Goal: Task Accomplishment & Management: Manage account settings

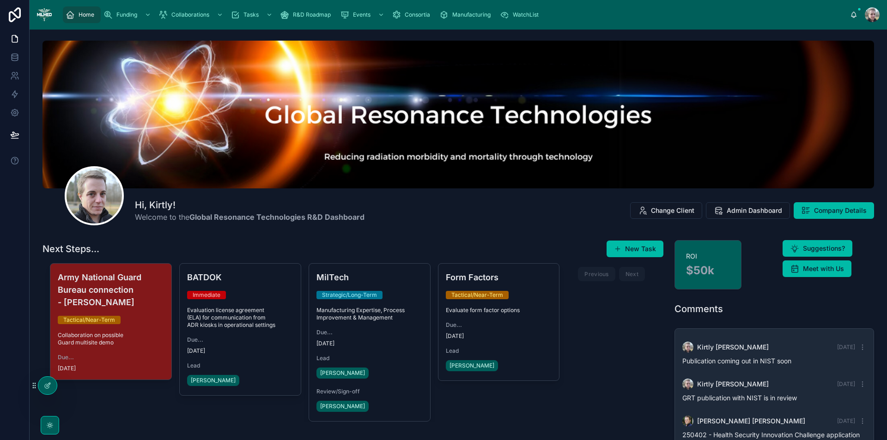
scroll to position [296, 0]
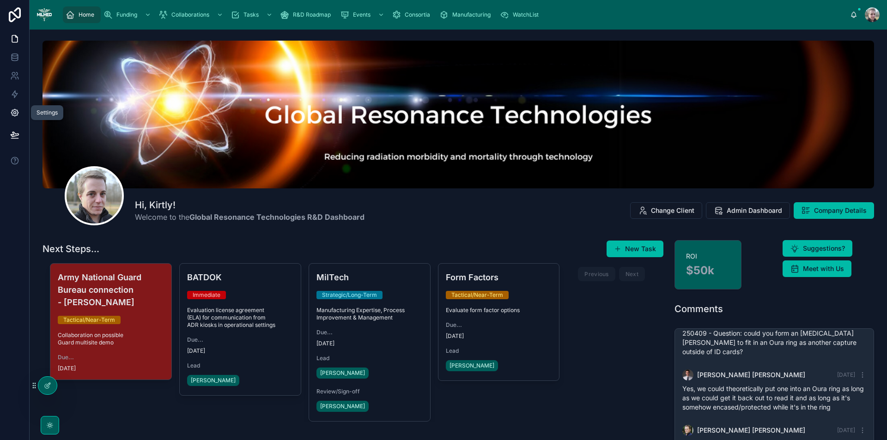
click at [12, 116] on icon at bounding box center [14, 112] width 9 height 9
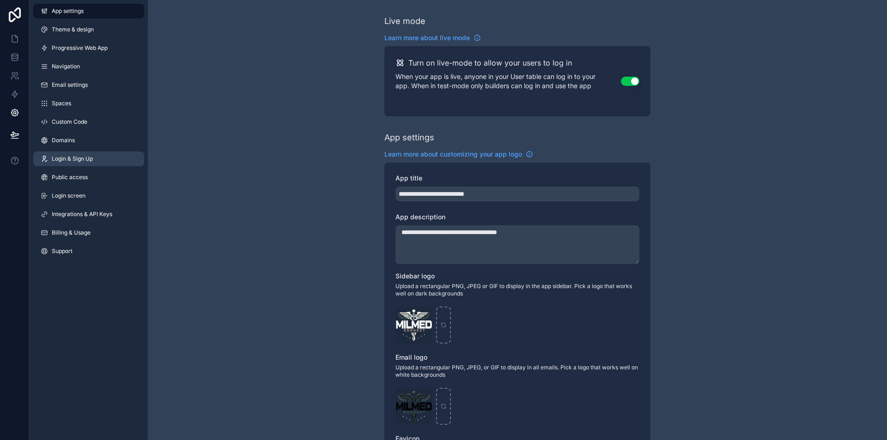
click at [79, 159] on span "Login & Sign Up" at bounding box center [72, 158] width 41 height 7
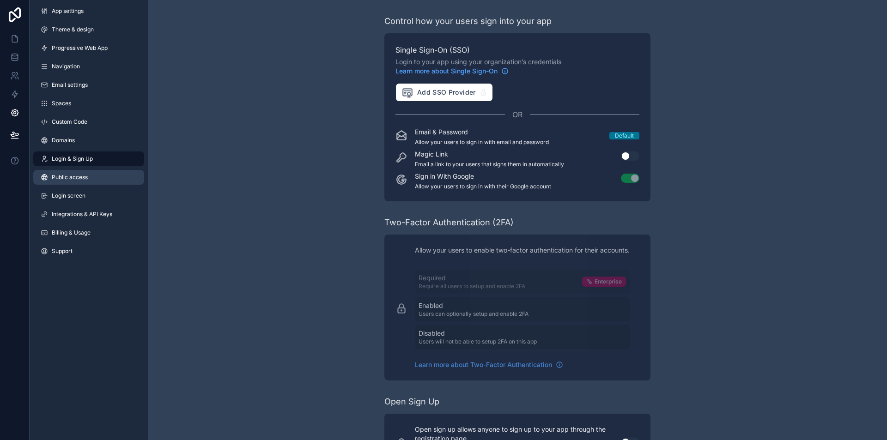
click at [74, 177] on span "Public access" at bounding box center [70, 177] width 36 height 7
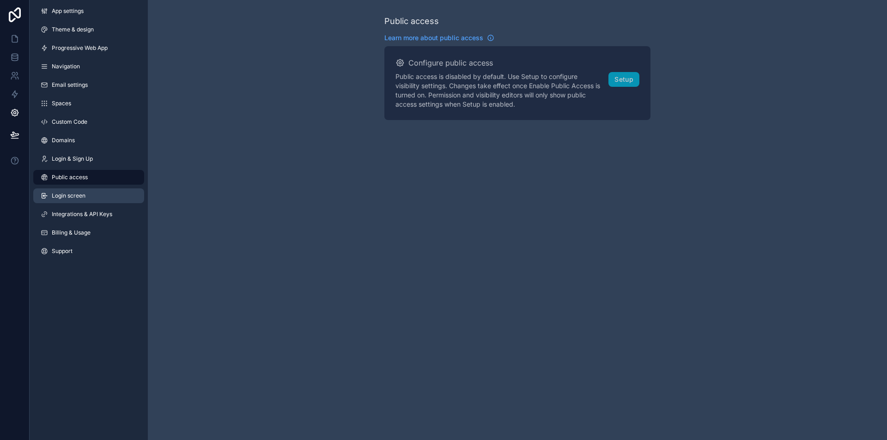
click at [62, 195] on span "Login screen" at bounding box center [69, 195] width 34 height 7
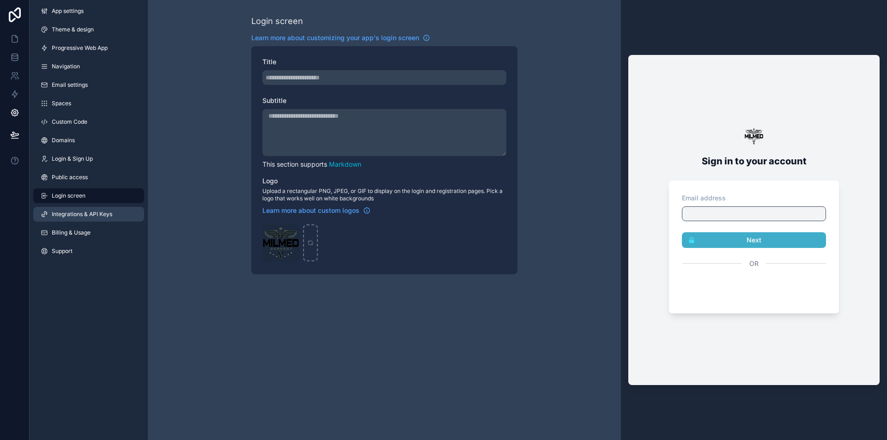
click at [66, 216] on span "Integrations & API Keys" at bounding box center [82, 214] width 60 height 7
